Goal: Transaction & Acquisition: Purchase product/service

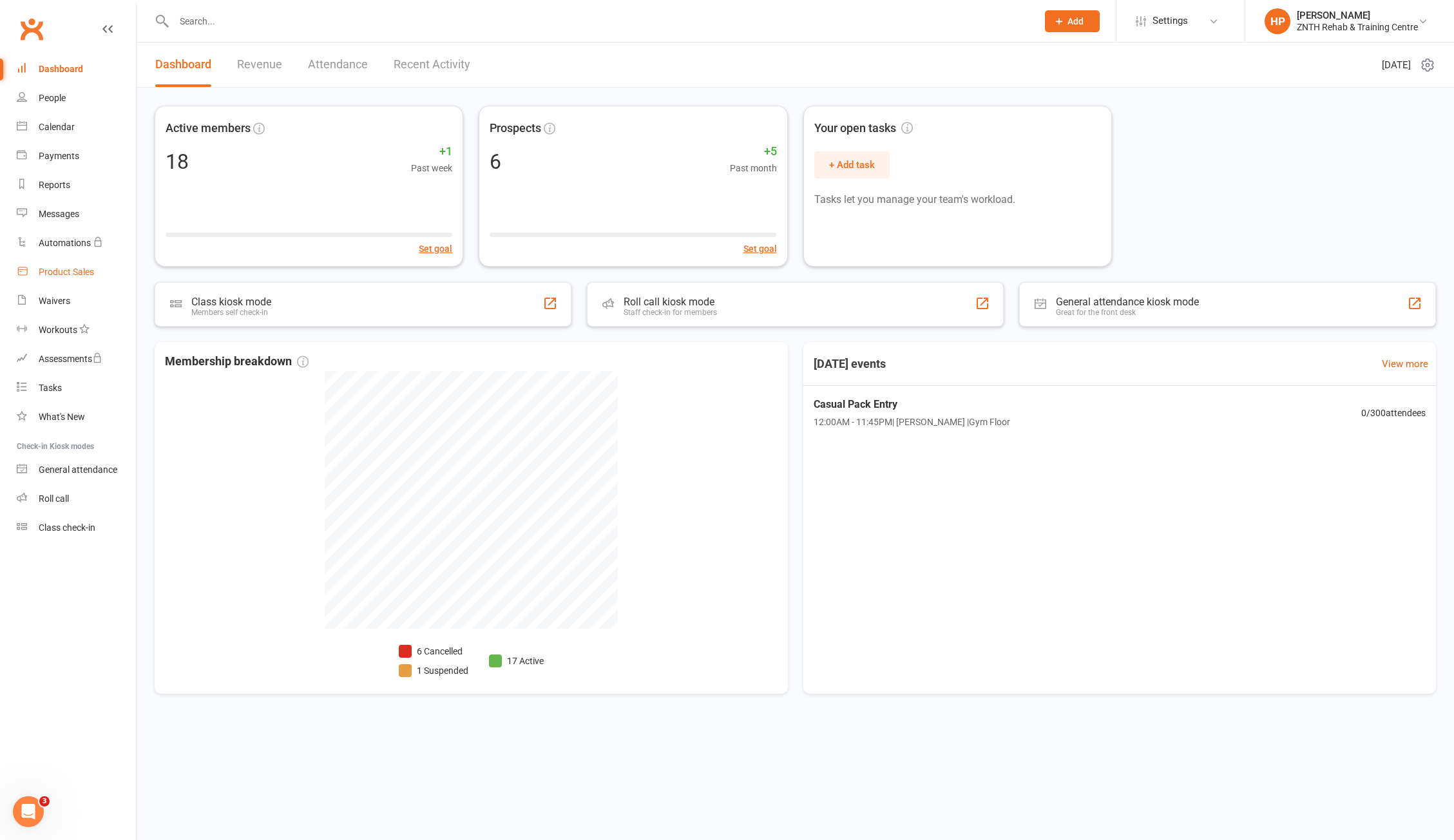
click at [83, 264] on link "Product Sales" at bounding box center [76, 272] width 119 height 29
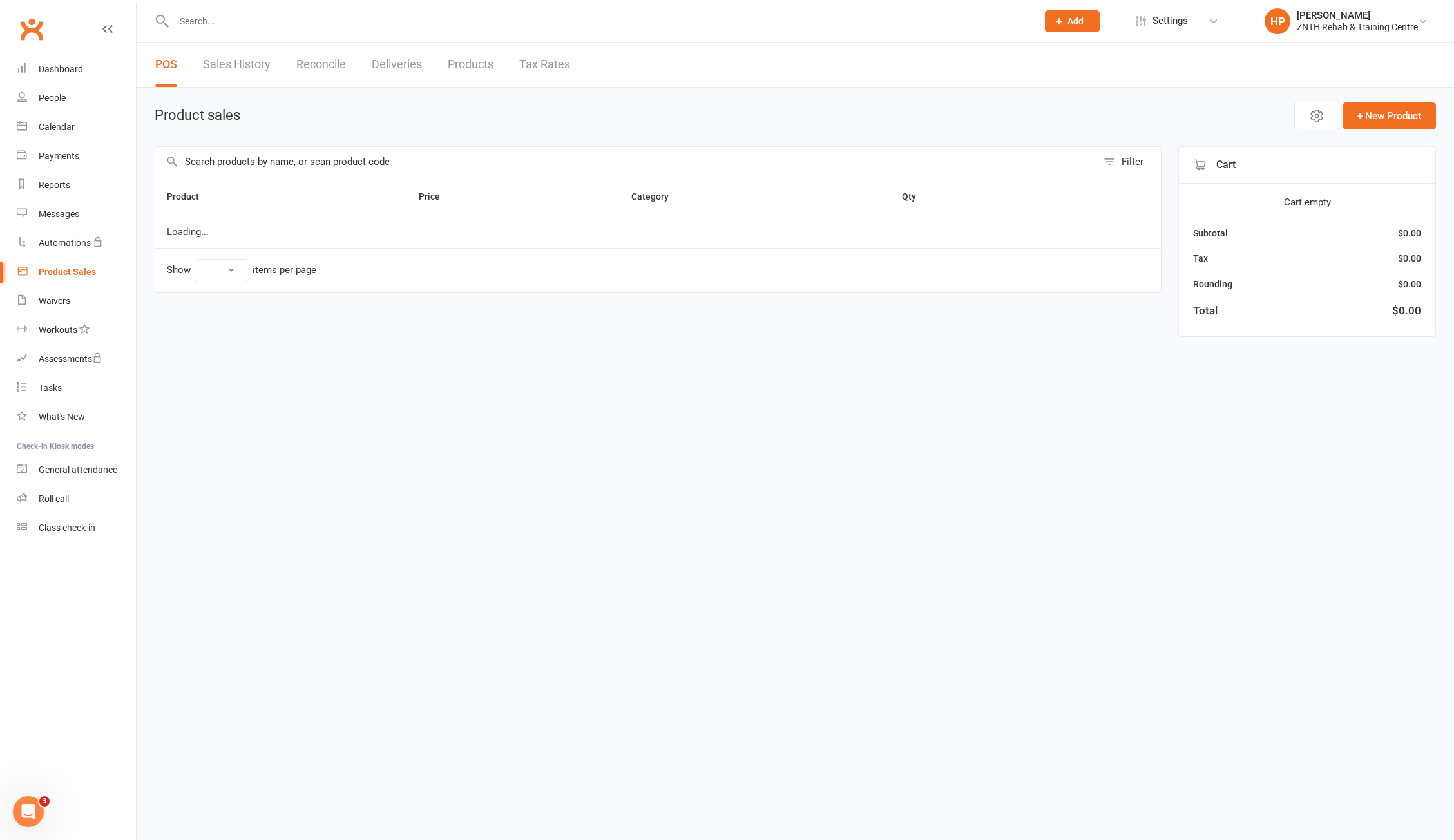
select select "100"
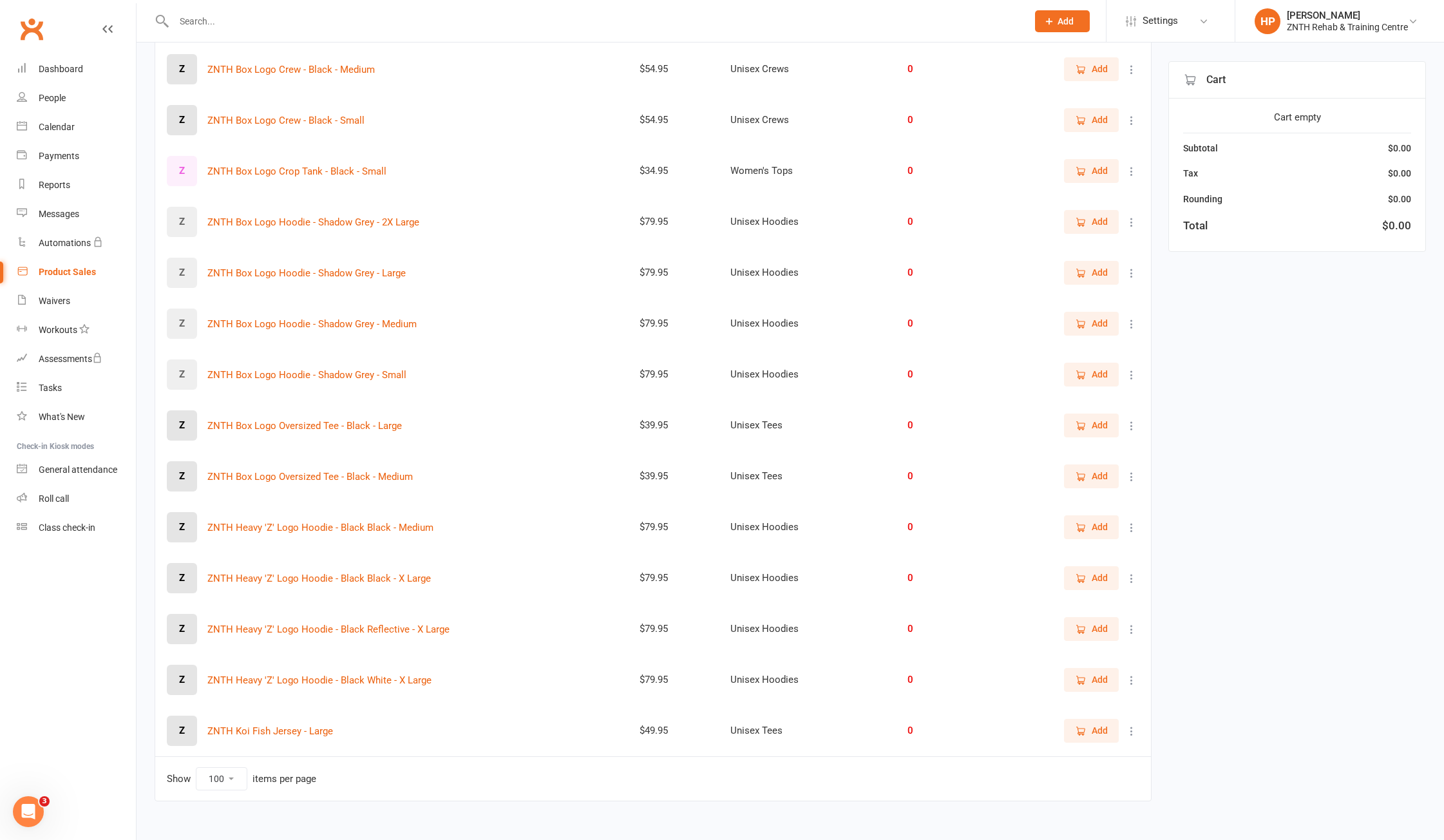
scroll to position [2224, 0]
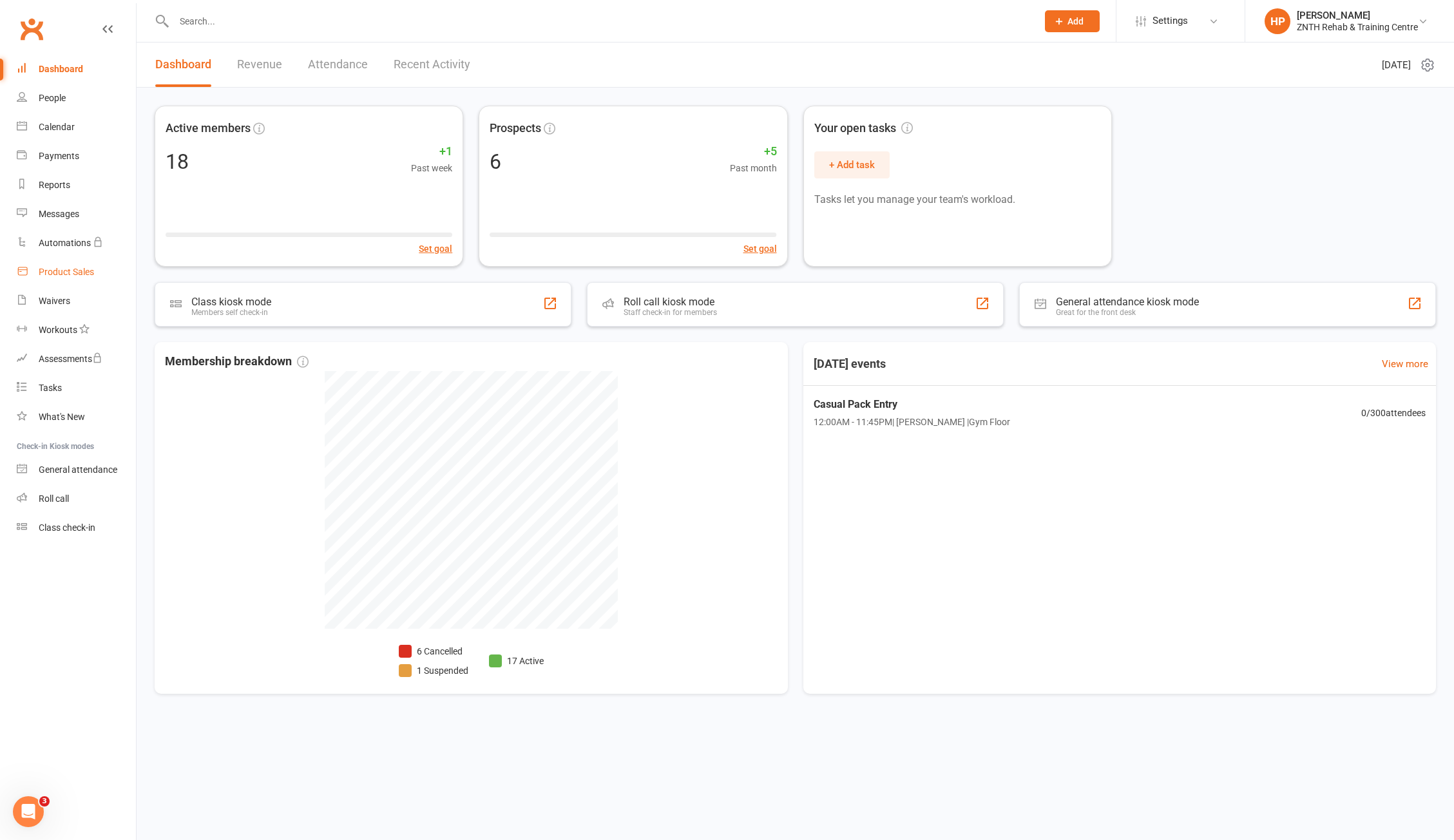
click at [73, 276] on div "Product Sales" at bounding box center [66, 271] width 56 height 10
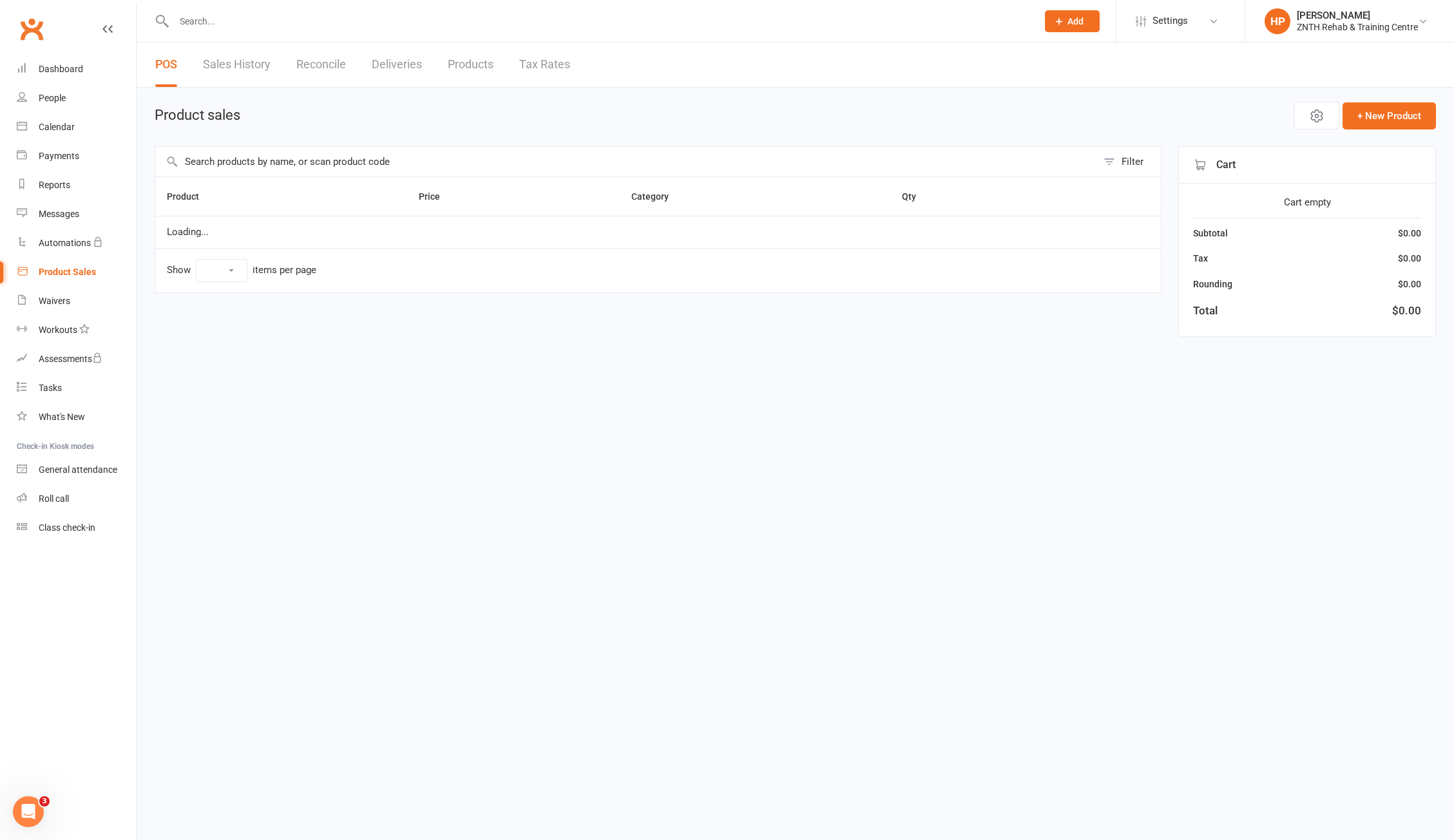
select select "100"
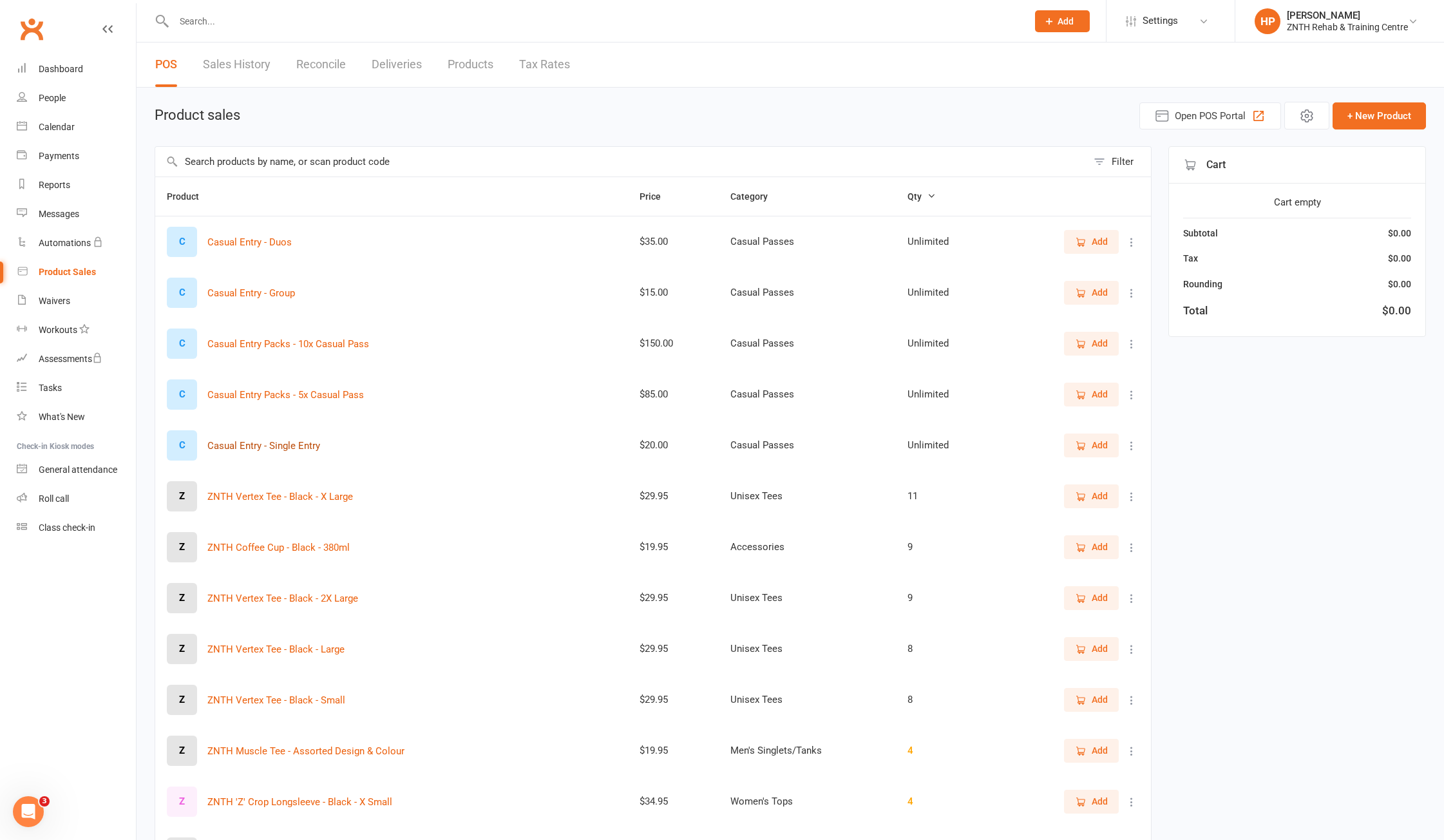
click at [317, 442] on button "Casual Entry - Single Entry" at bounding box center [264, 445] width 113 height 16
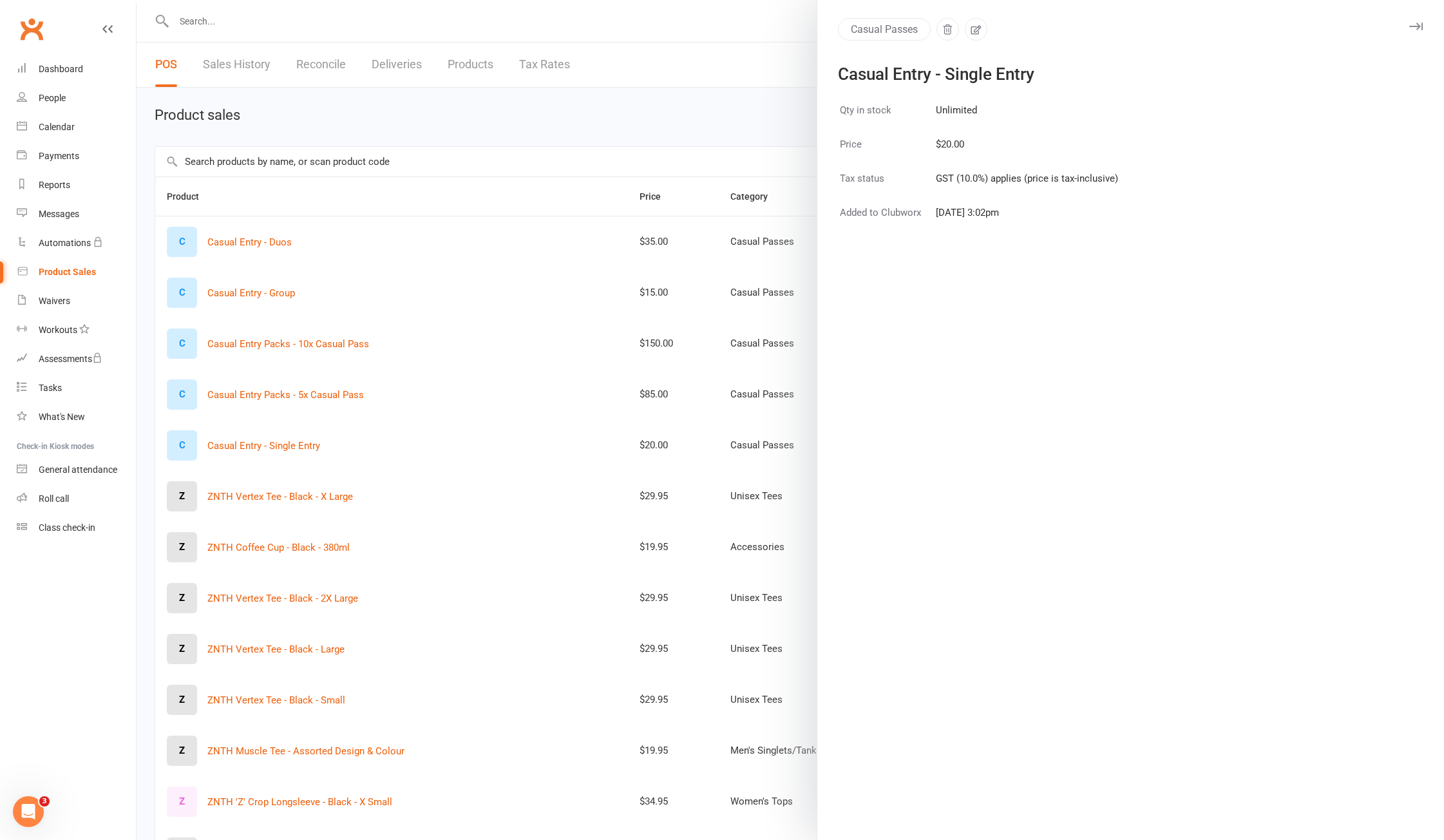
click at [901, 29] on button "Casual Passes" at bounding box center [884, 29] width 93 height 23
